Goal: Find contact information: Find contact information

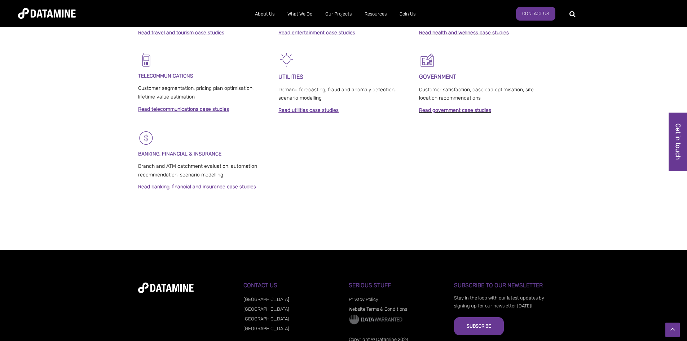
scroll to position [539, 0]
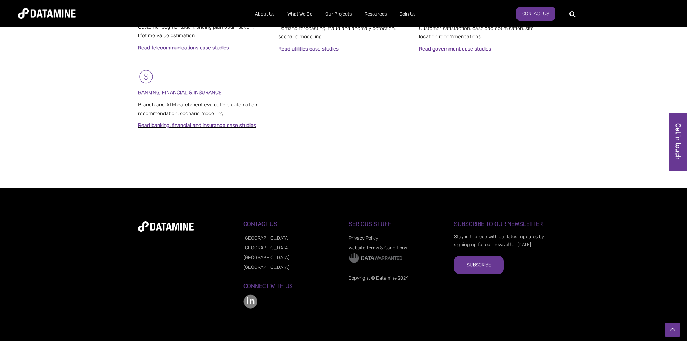
click at [249, 305] on img at bounding box center [251, 301] width 14 height 14
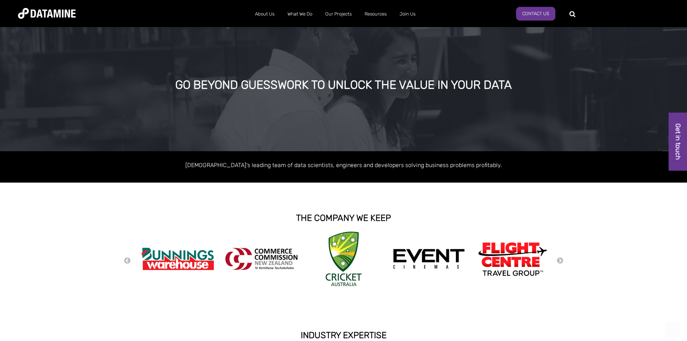
scroll to position [0, 0]
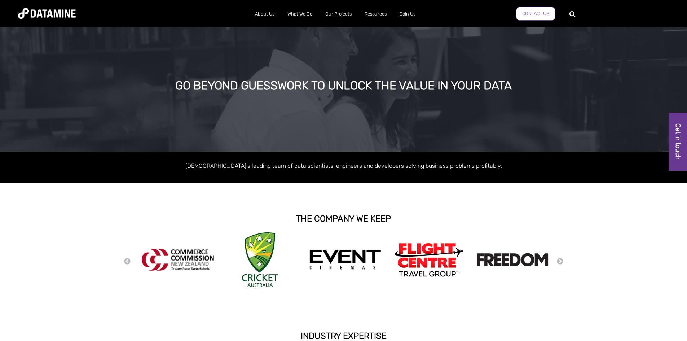
click at [539, 9] on link "Contact Us" at bounding box center [535, 14] width 39 height 14
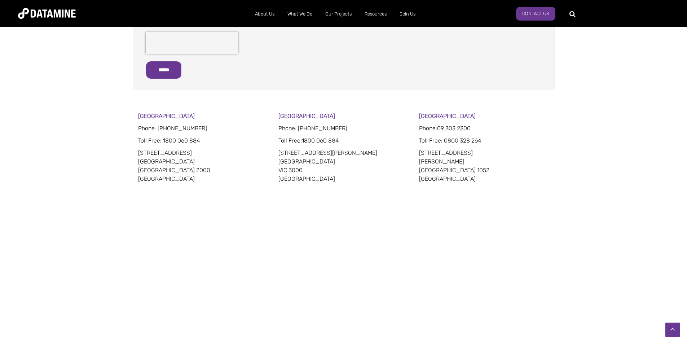
scroll to position [361, 0]
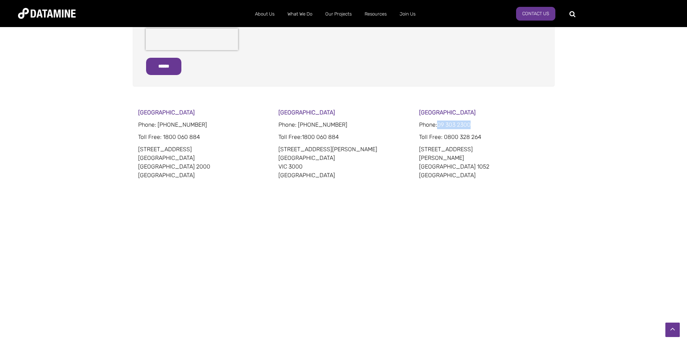
drag, startPoint x: 440, startPoint y: 124, endPoint x: 478, endPoint y: 121, distance: 38.7
click at [478, 121] on p "Phone: [PHONE_NUMBER]" at bounding box center [484, 125] width 130 height 9
copy span "09 303 2300"
drag, startPoint x: 652, startPoint y: 129, endPoint x: 648, endPoint y: 129, distance: 4.3
click at [652, 129] on div "Sydney Phone: 02 8022 8332 Toll Free : 1800 060 884 201 Kent Street Sydney NSW …" at bounding box center [343, 206] width 687 height 196
